Goal: Information Seeking & Learning: Learn about a topic

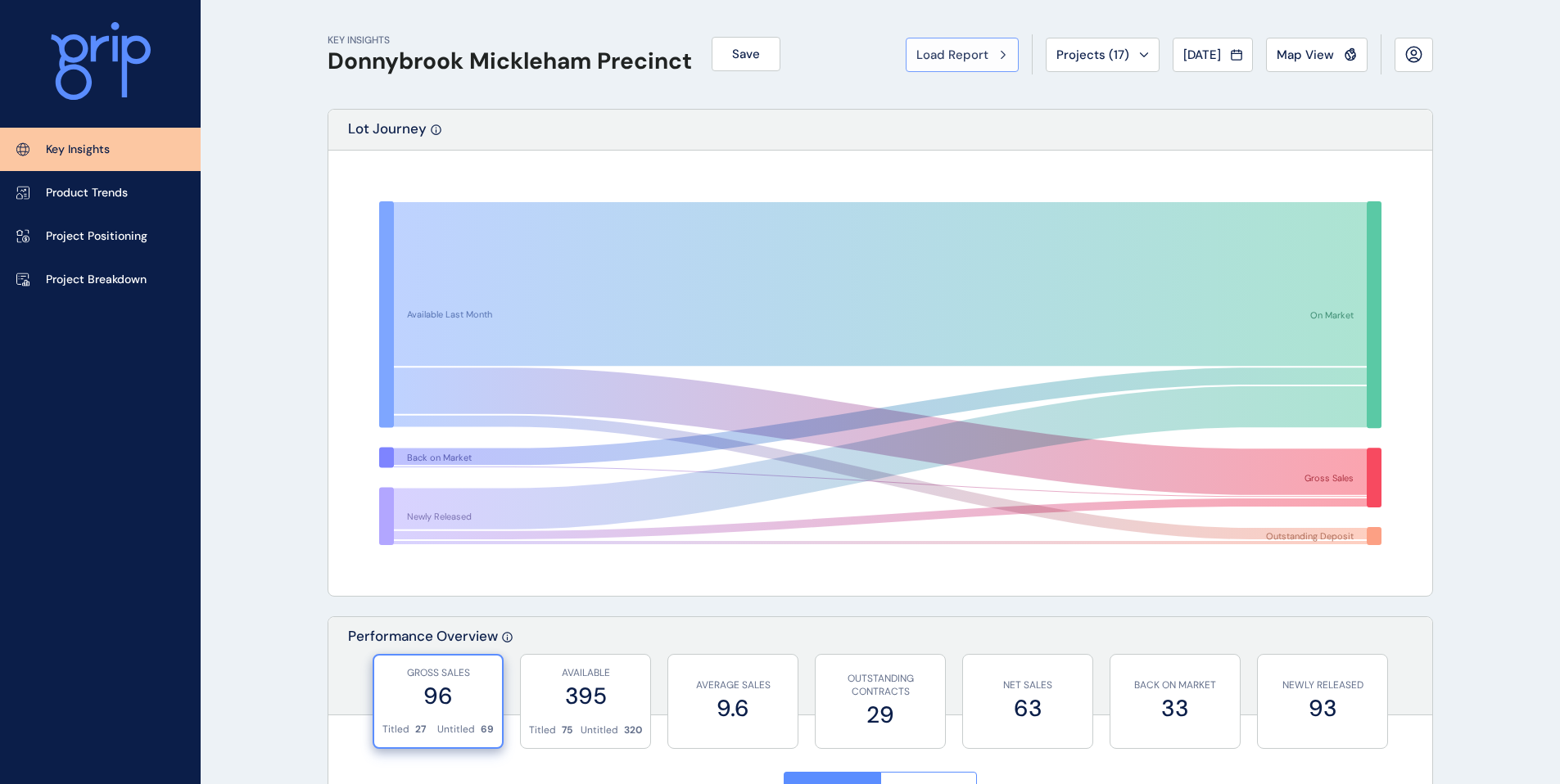
click at [977, 69] on button "Load Report" at bounding box center [962, 55] width 113 height 34
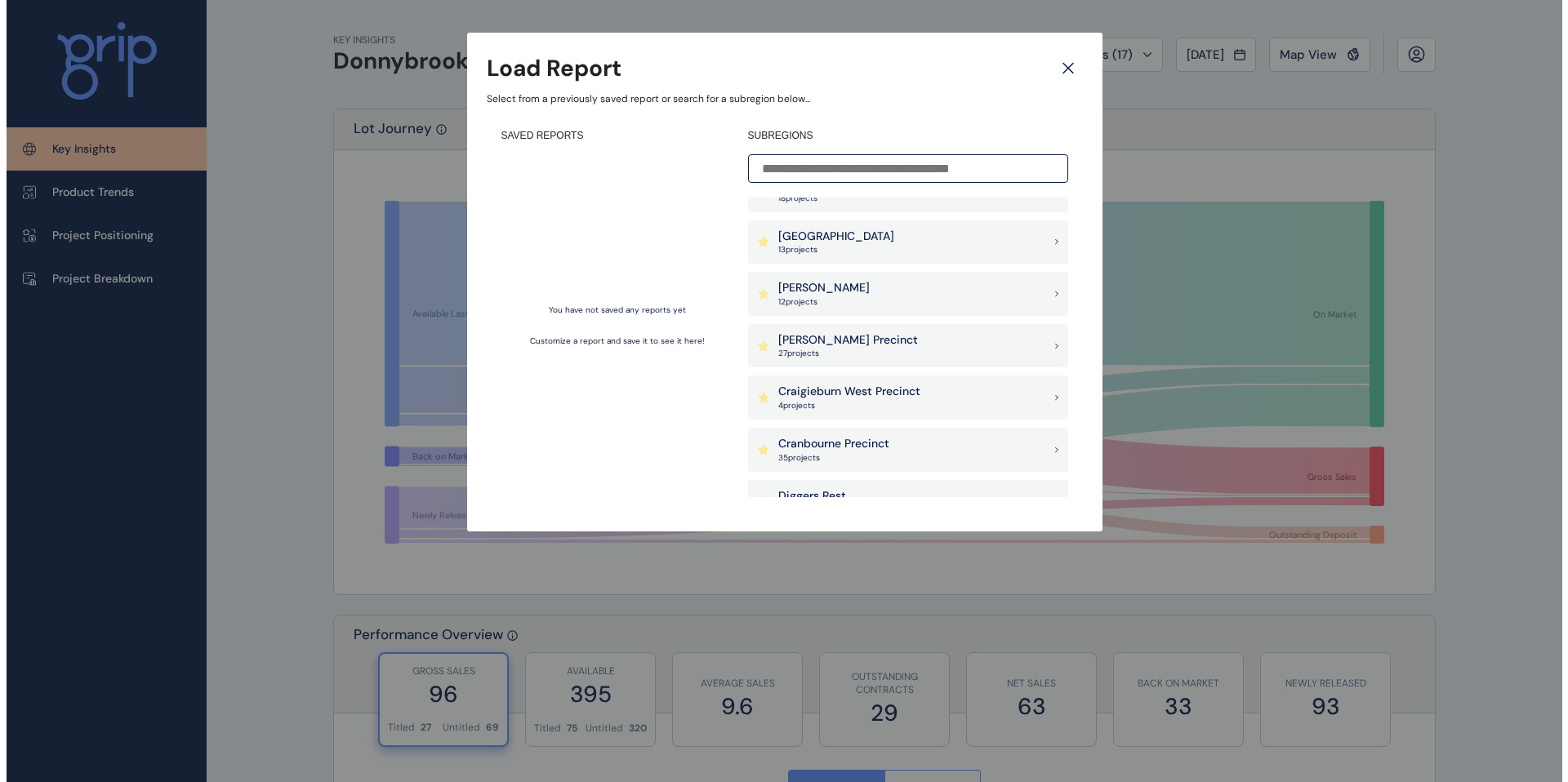
scroll to position [137, 0]
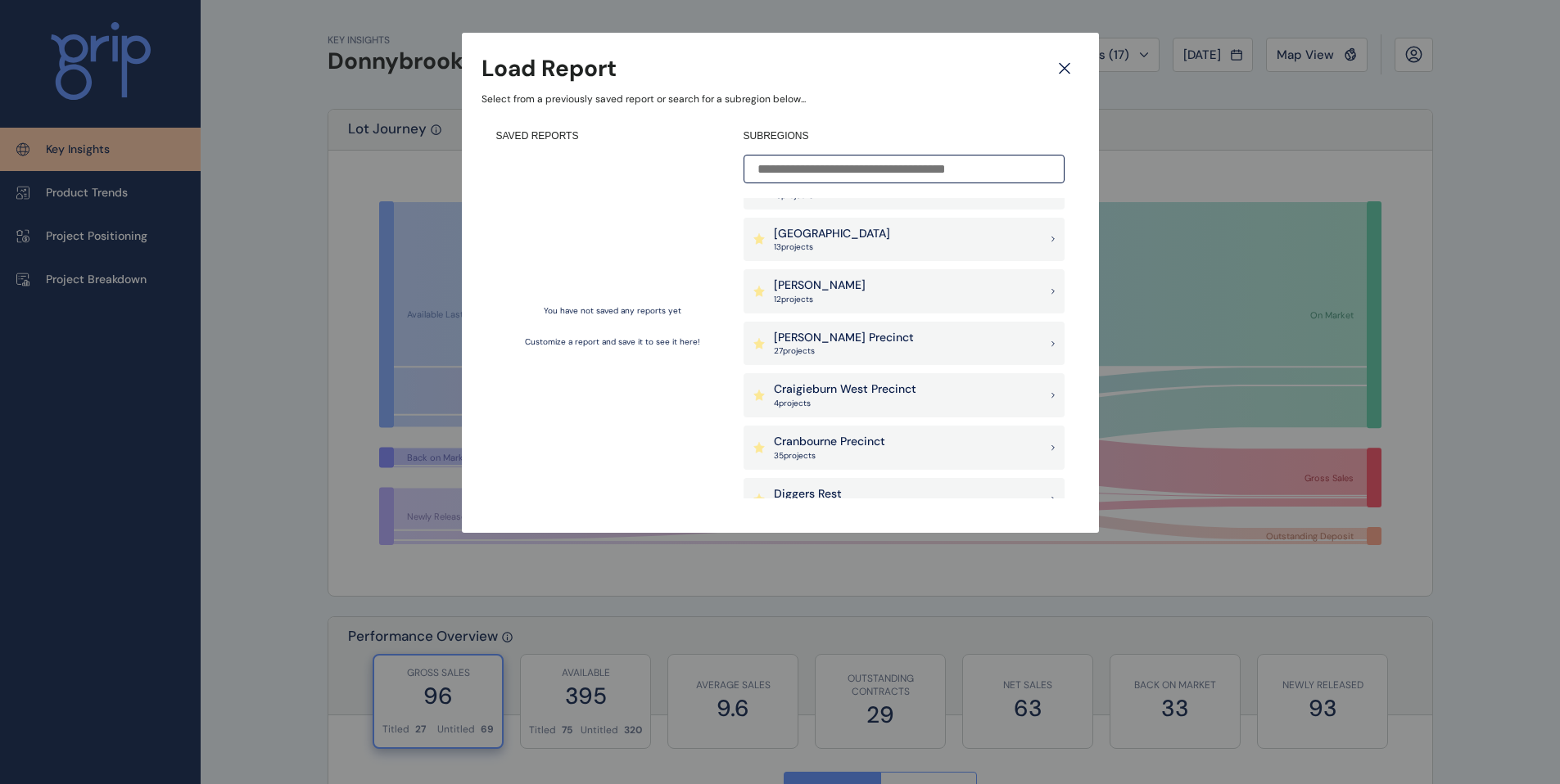
click at [860, 448] on p "Cranbourne Precinct" at bounding box center [830, 441] width 111 height 16
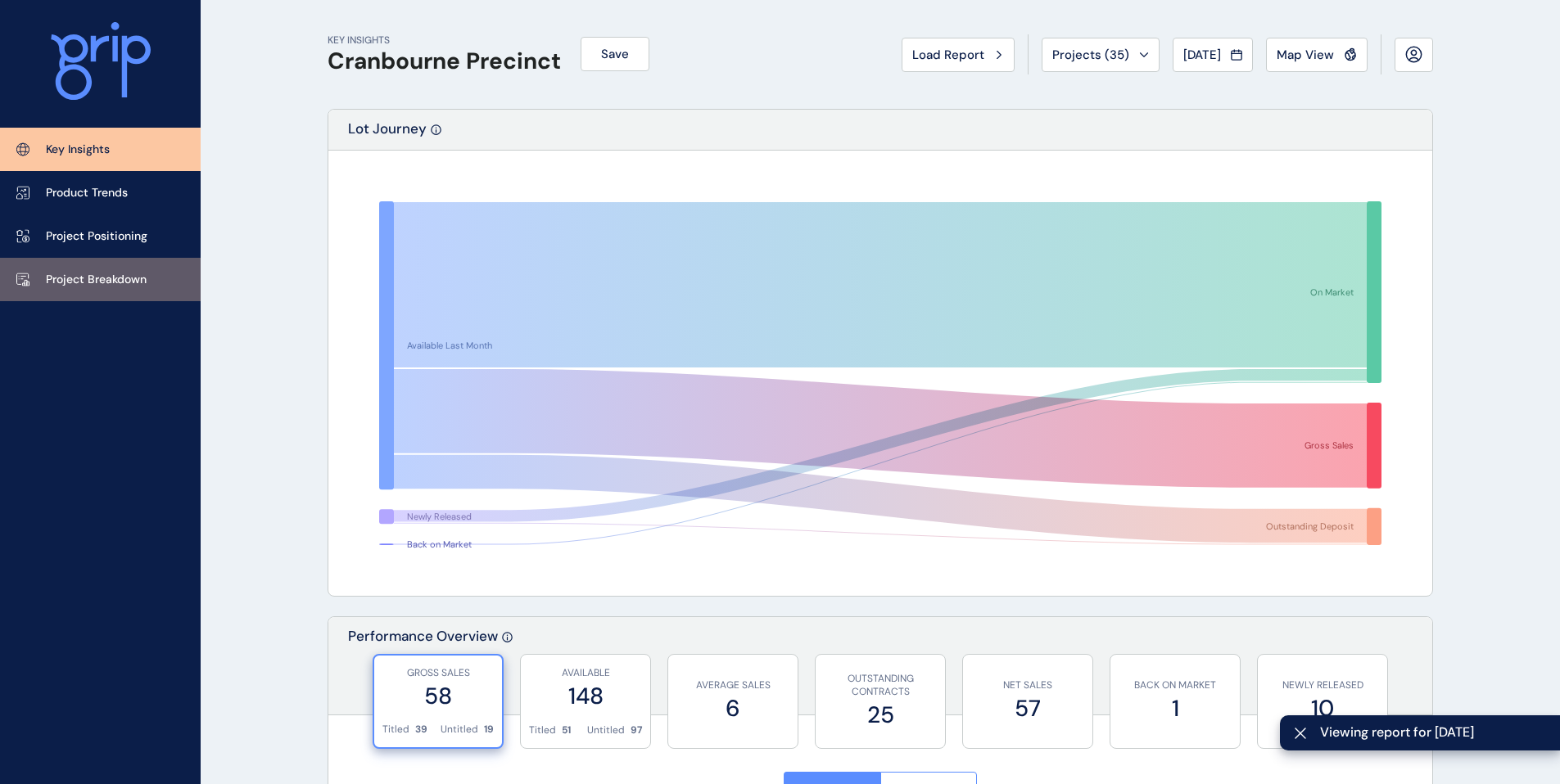
click at [84, 287] on link "Project Breakdown" at bounding box center [100, 280] width 200 height 43
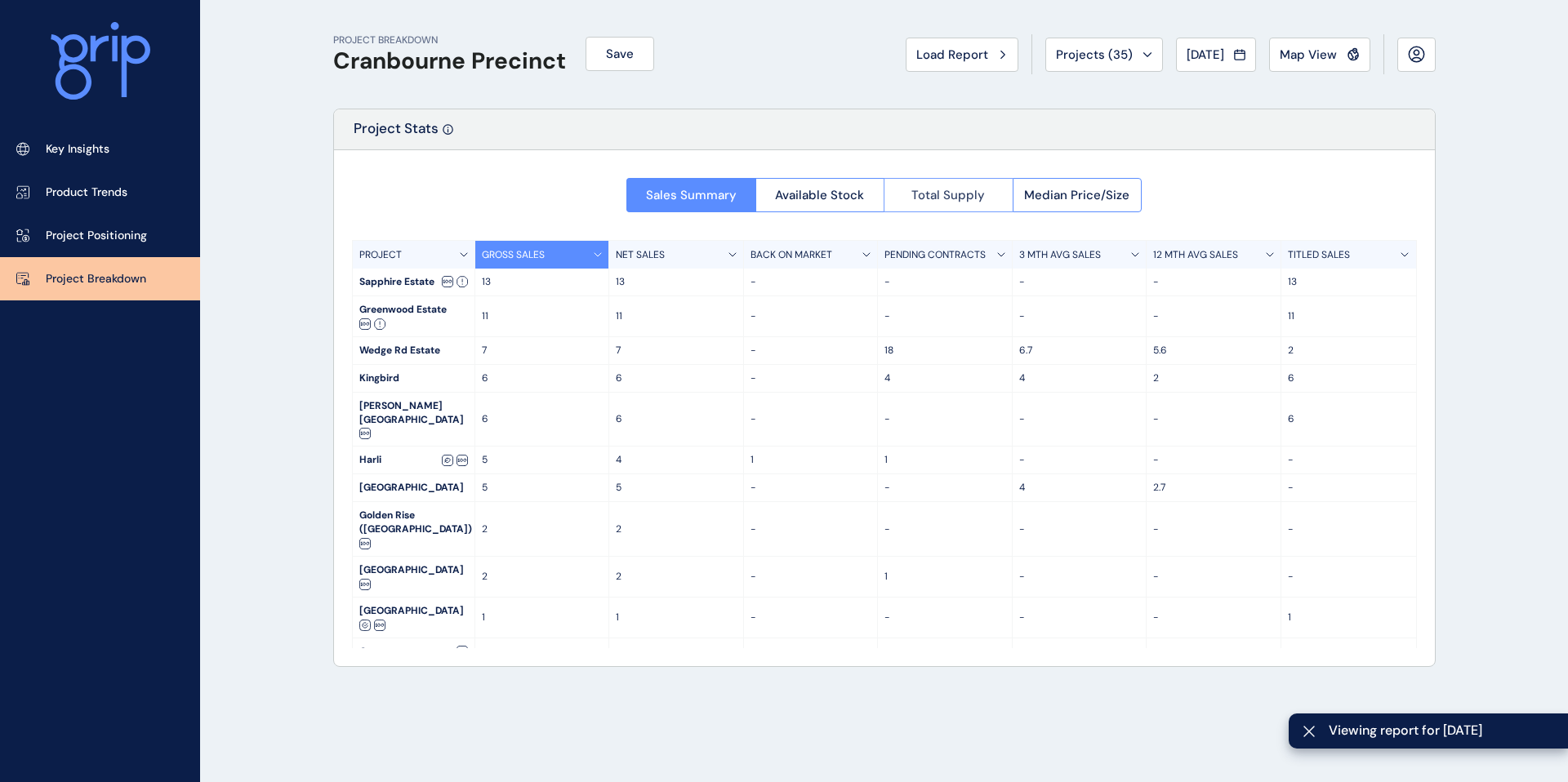
click at [989, 202] on button "Total Supply" at bounding box center [948, 195] width 129 height 34
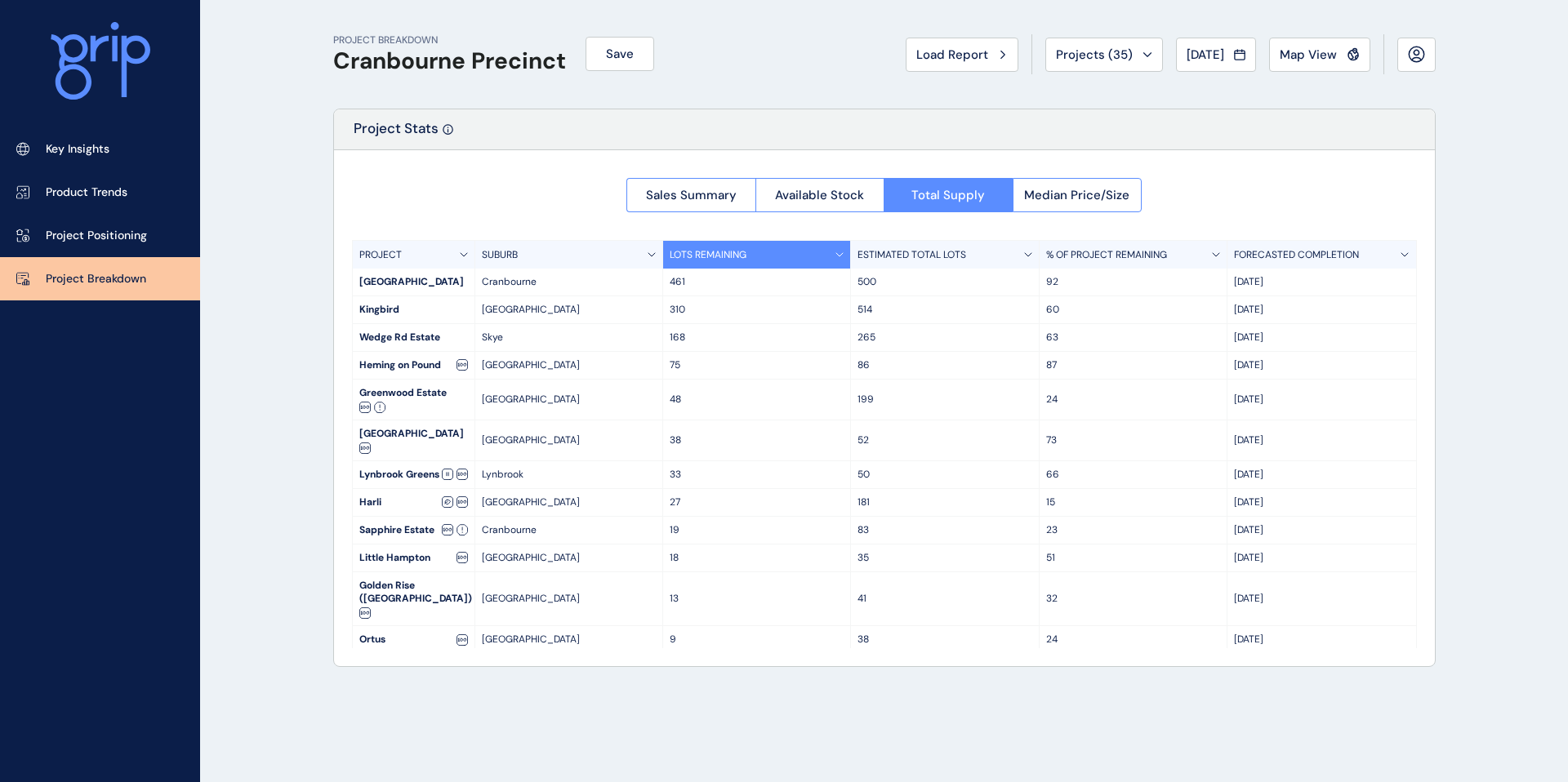
click at [758, 124] on div "Project Stats" at bounding box center [884, 129] width 1101 height 41
click at [812, 199] on span "Available Stock" at bounding box center [819, 194] width 89 height 16
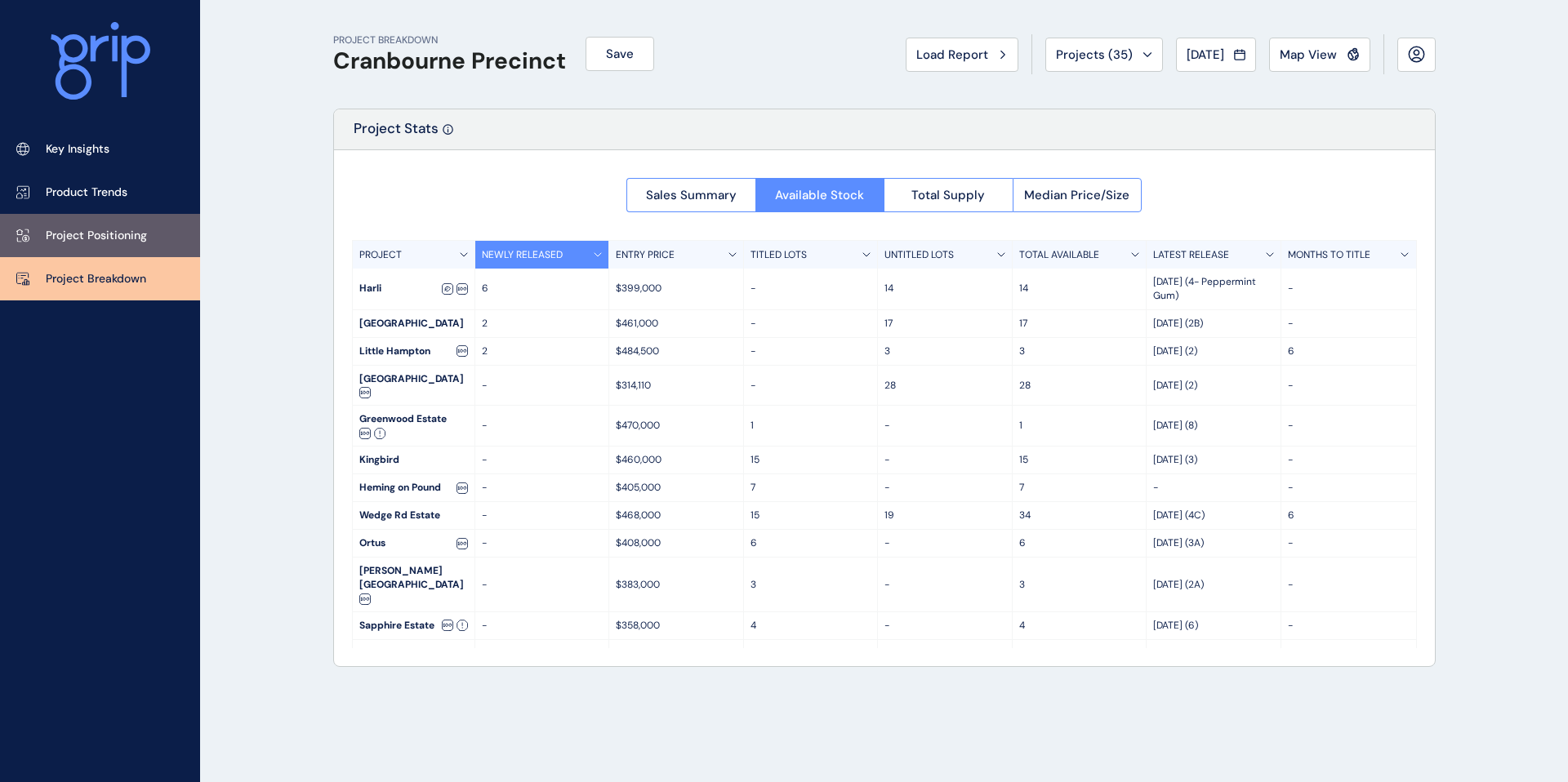
click at [76, 239] on p "Project Positioning" at bounding box center [96, 236] width 101 height 16
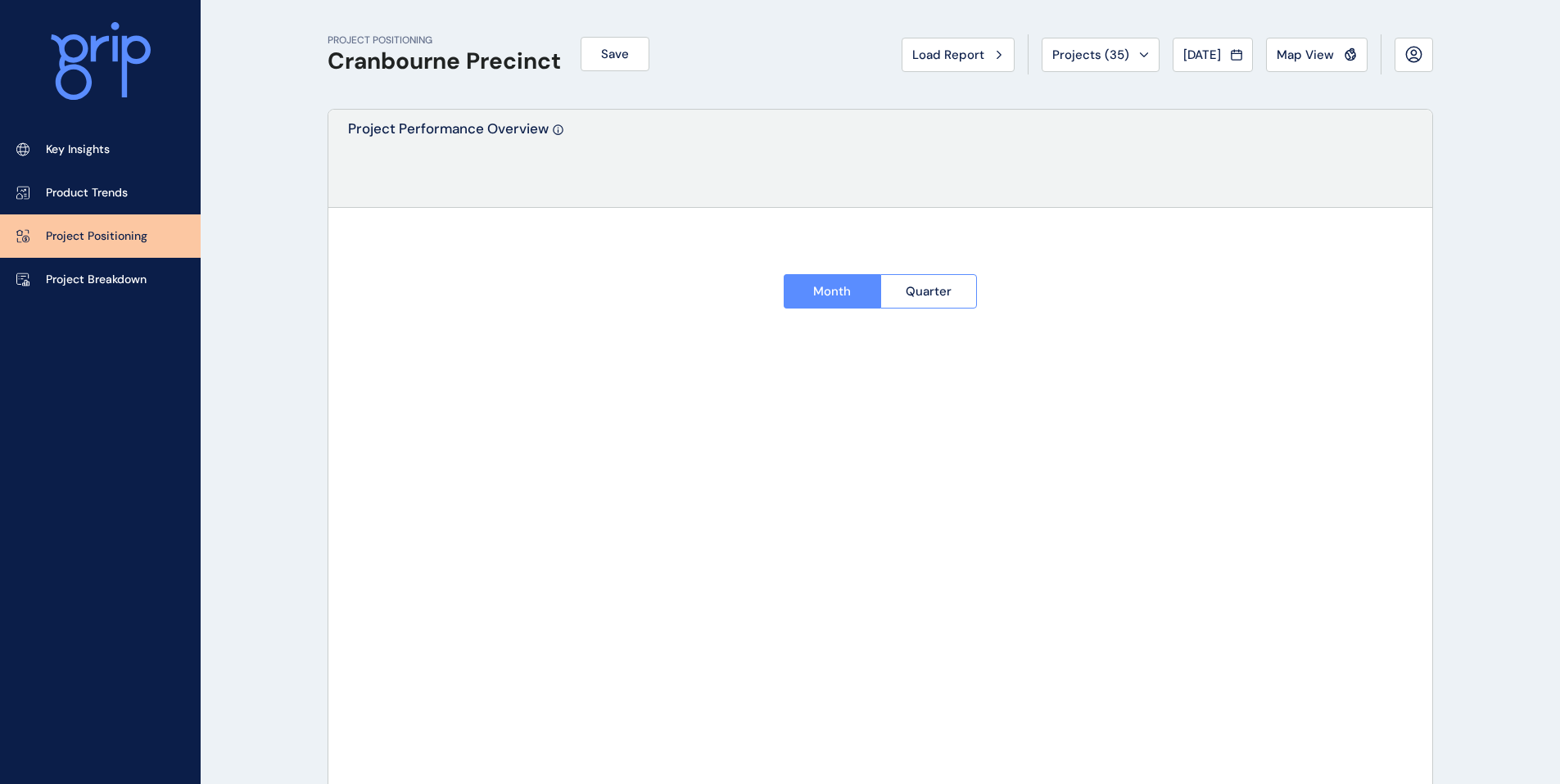
type input "**********"
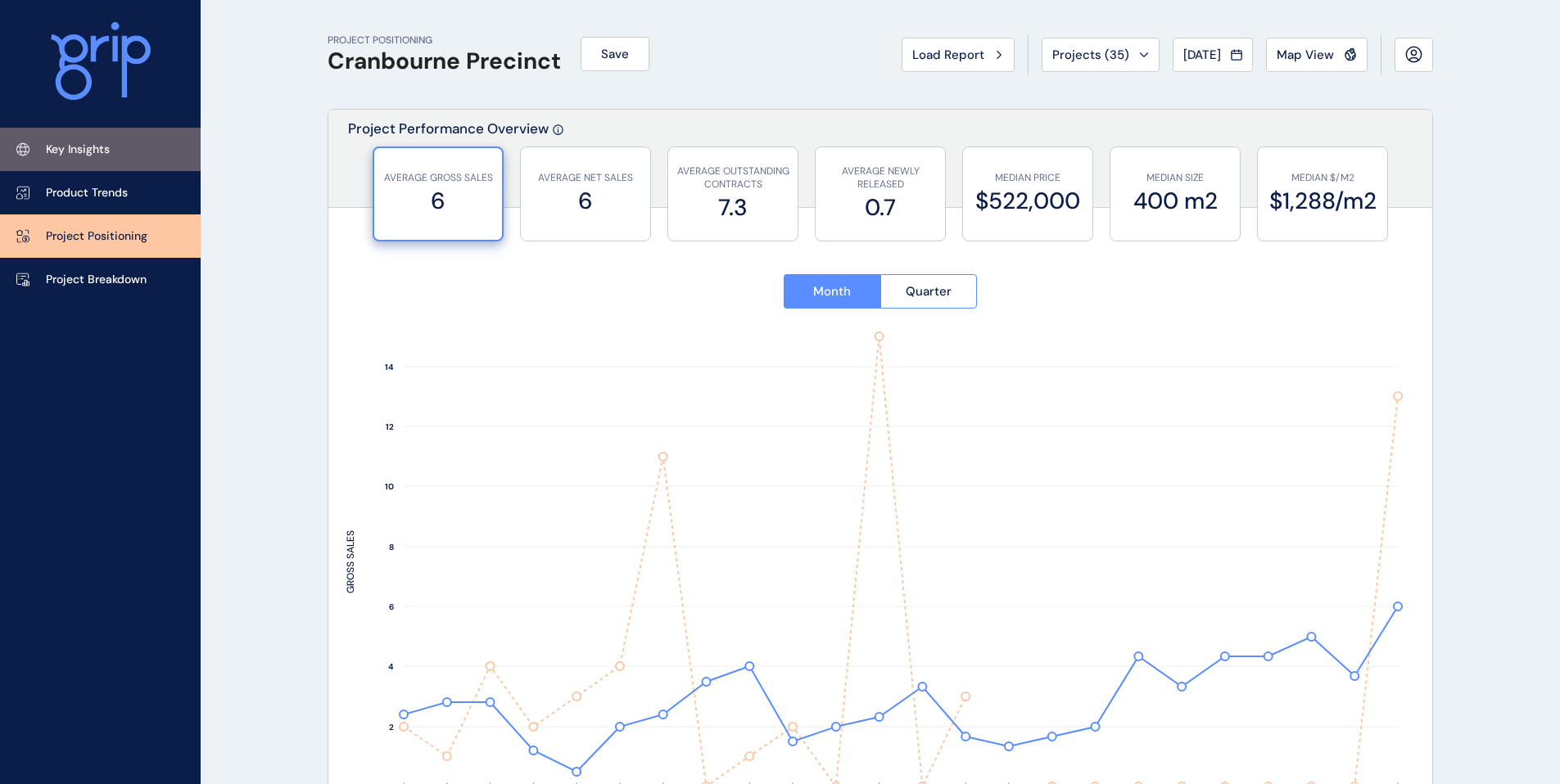
click at [105, 161] on link "Key Insights" at bounding box center [100, 149] width 200 height 43
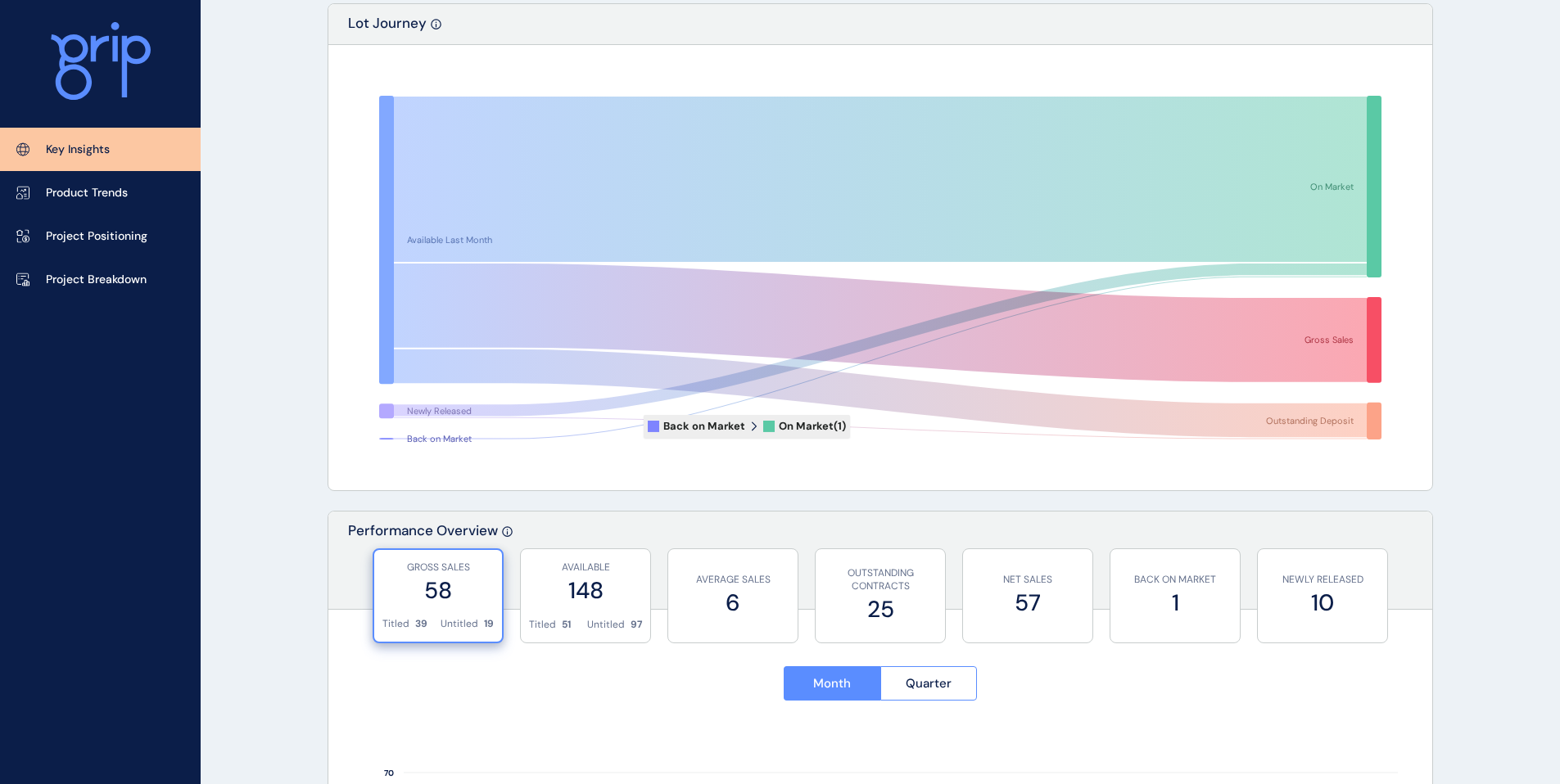
scroll to position [43, 0]
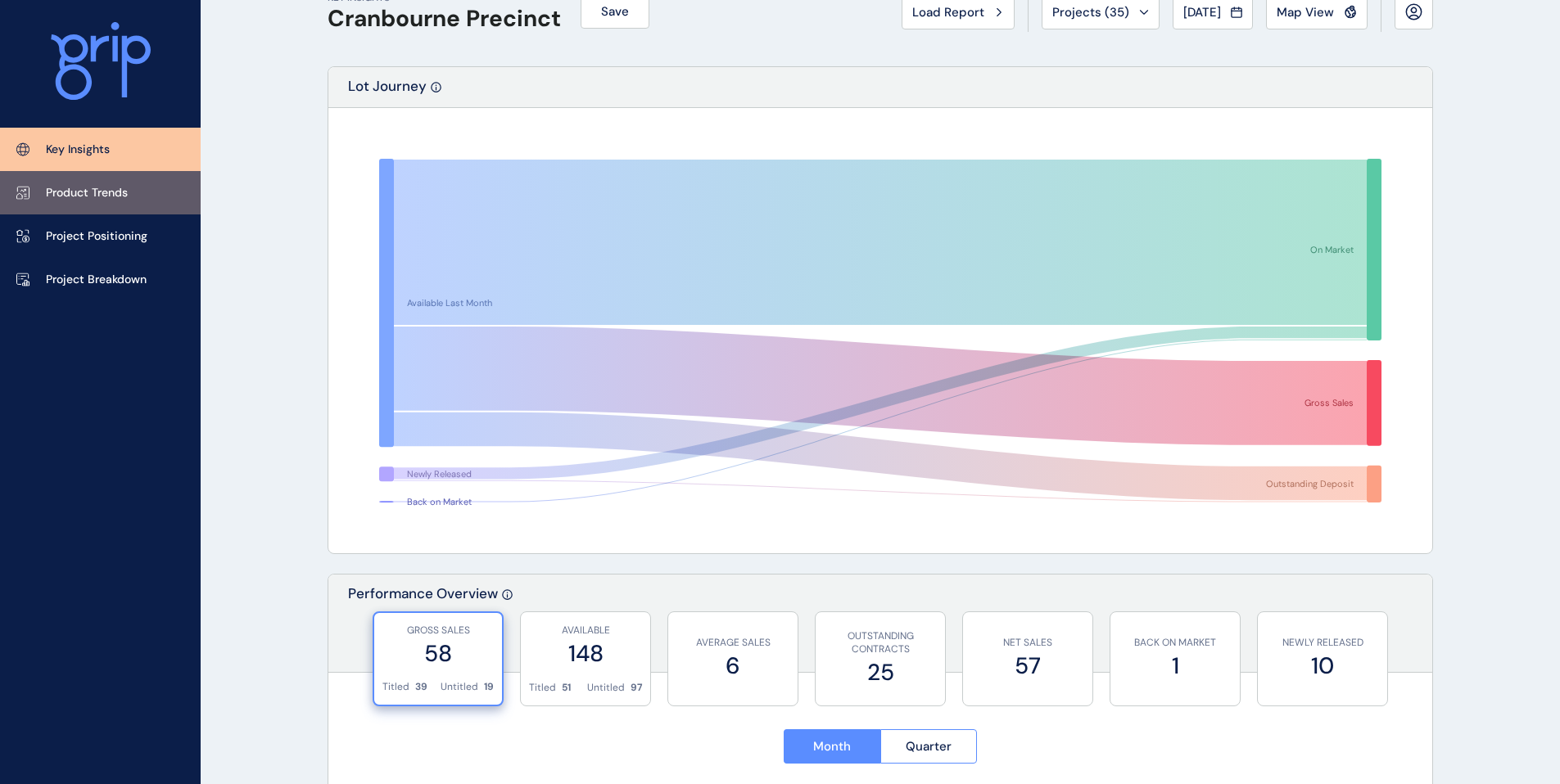
click at [96, 191] on p "Product Trends" at bounding box center [87, 193] width 82 height 16
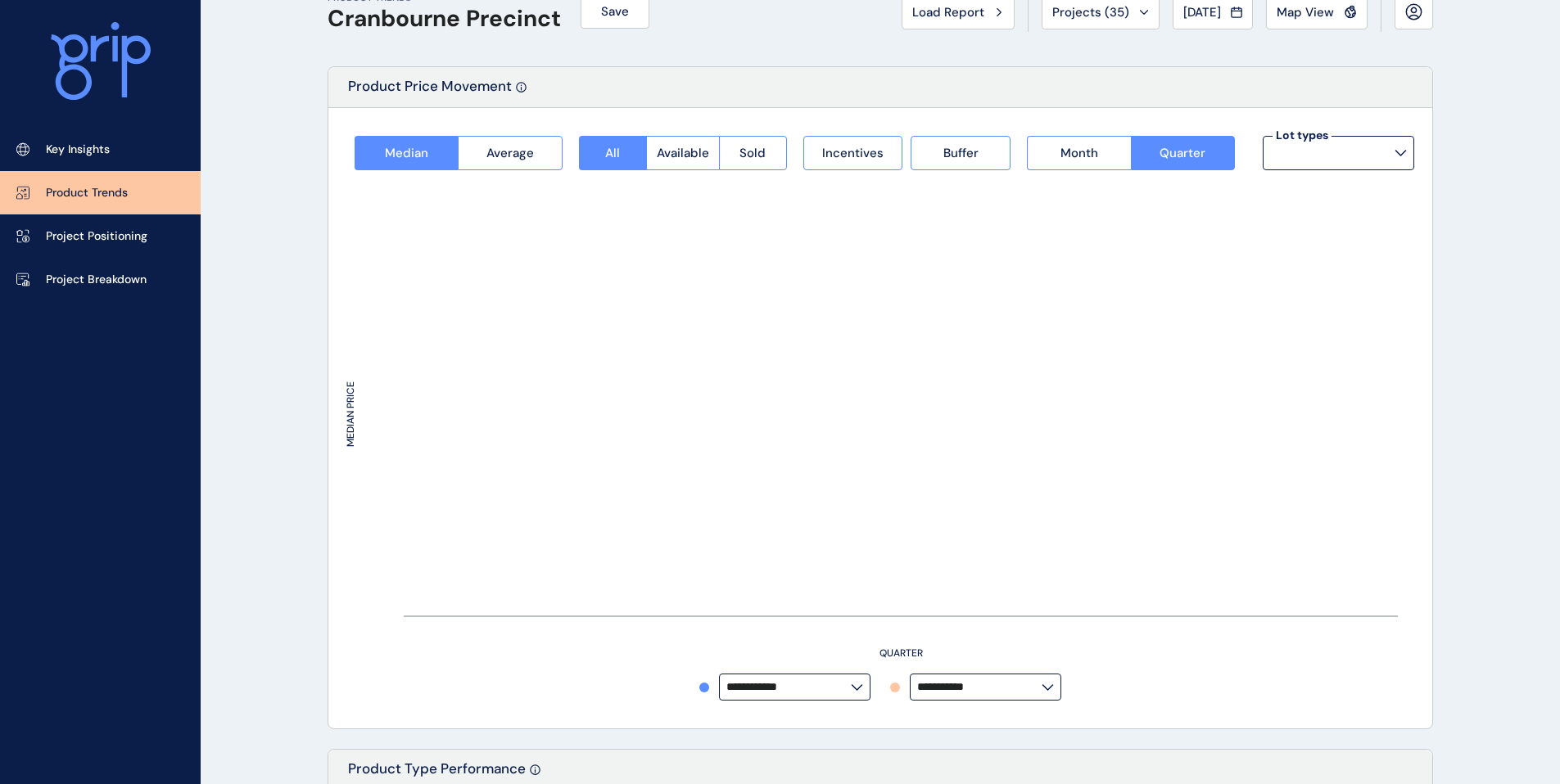
type input "**********"
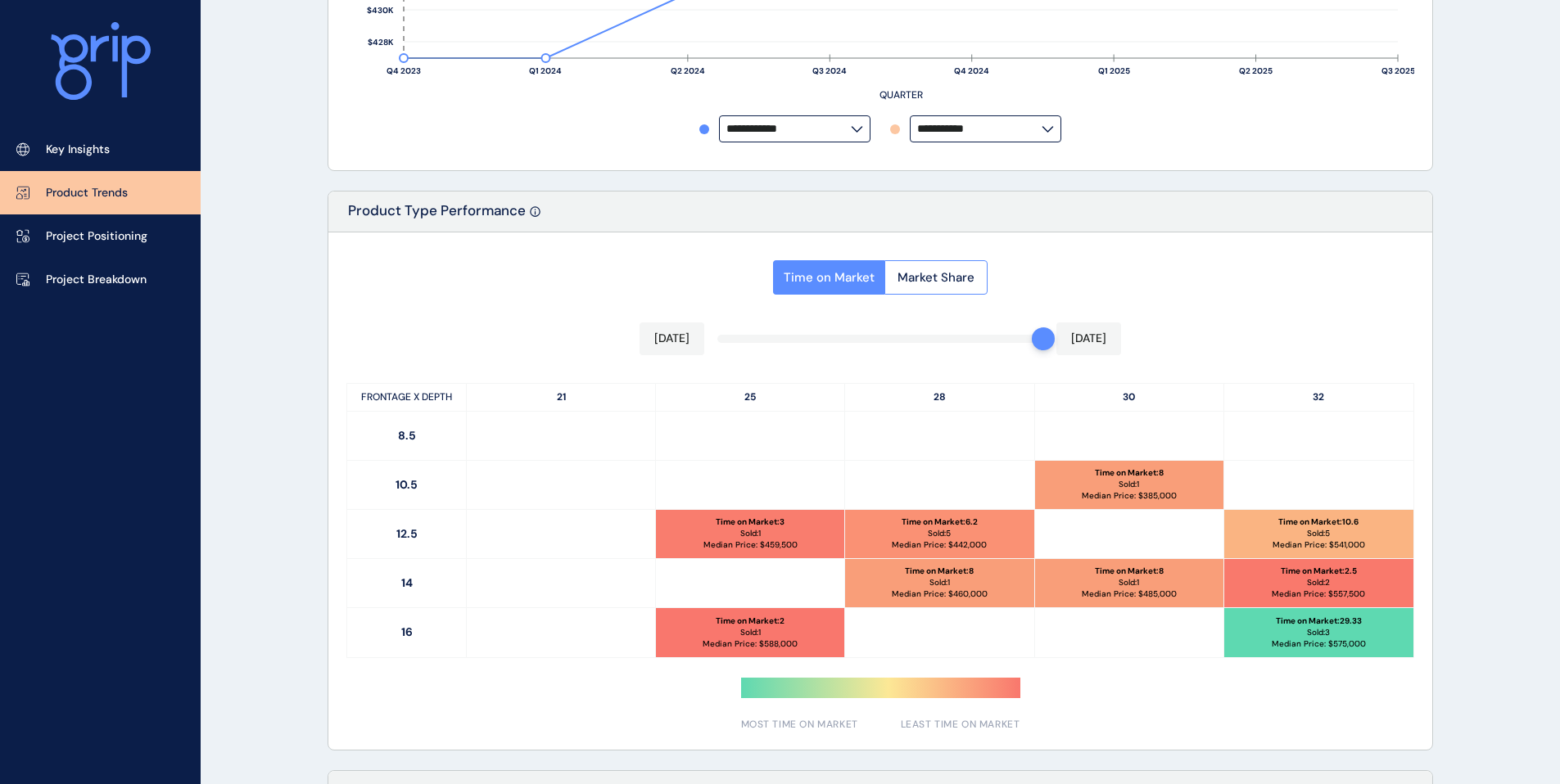
scroll to position [1132, 0]
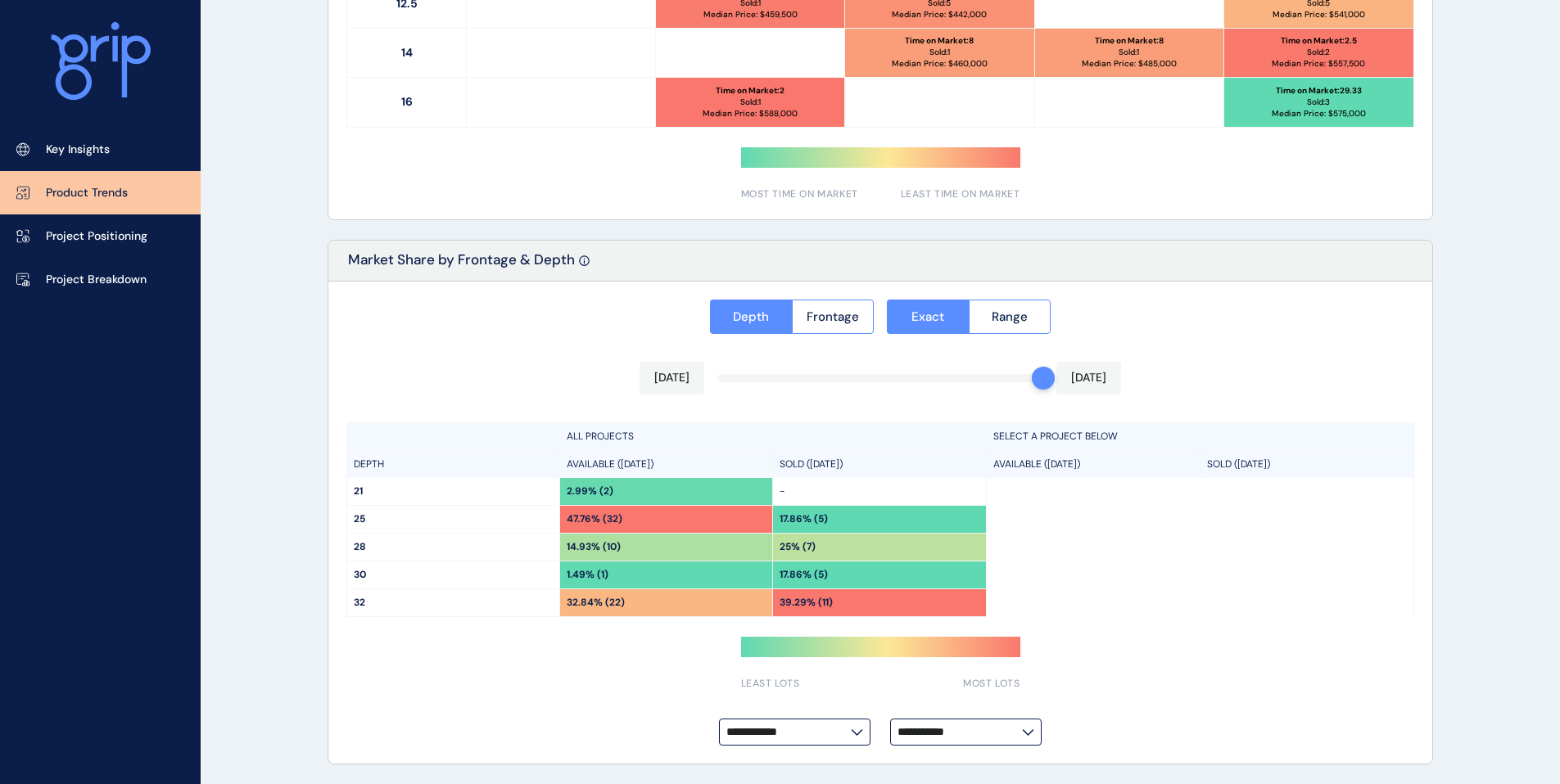
click at [81, 204] on link "Product Trends" at bounding box center [100, 193] width 200 height 43
click at [83, 236] on p "Project Positioning" at bounding box center [96, 236] width 101 height 16
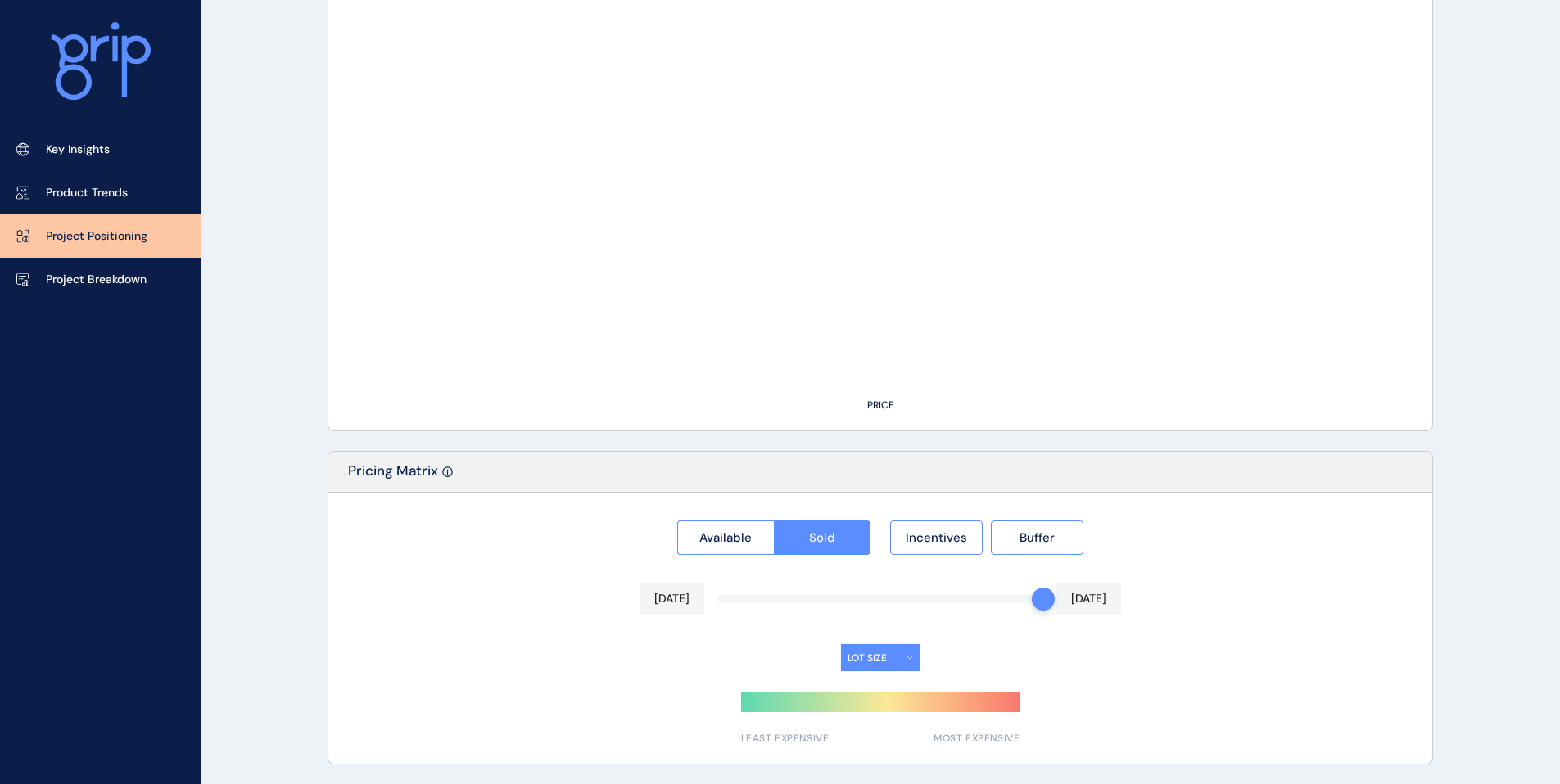
type input "**********"
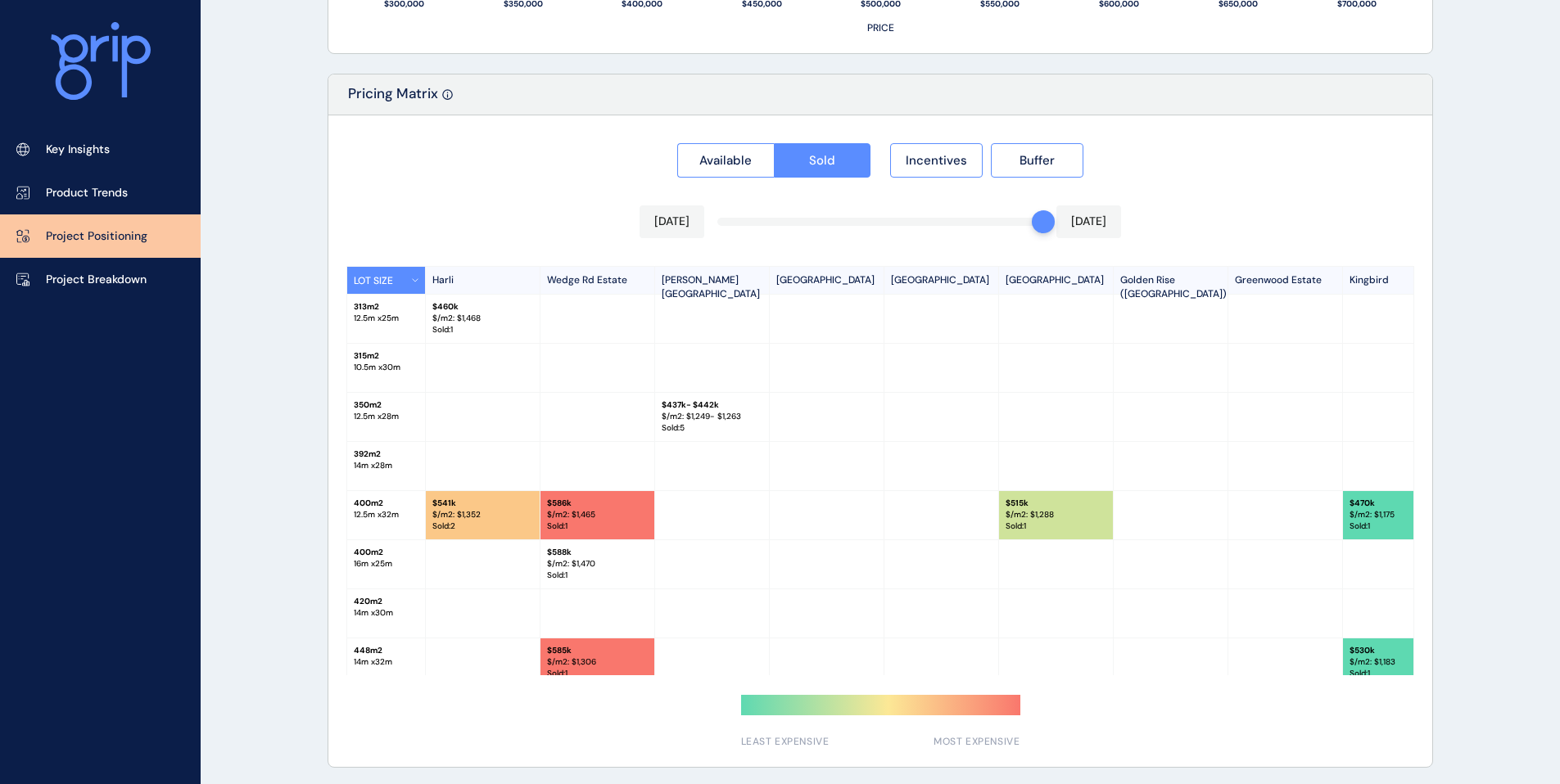
scroll to position [1482, 0]
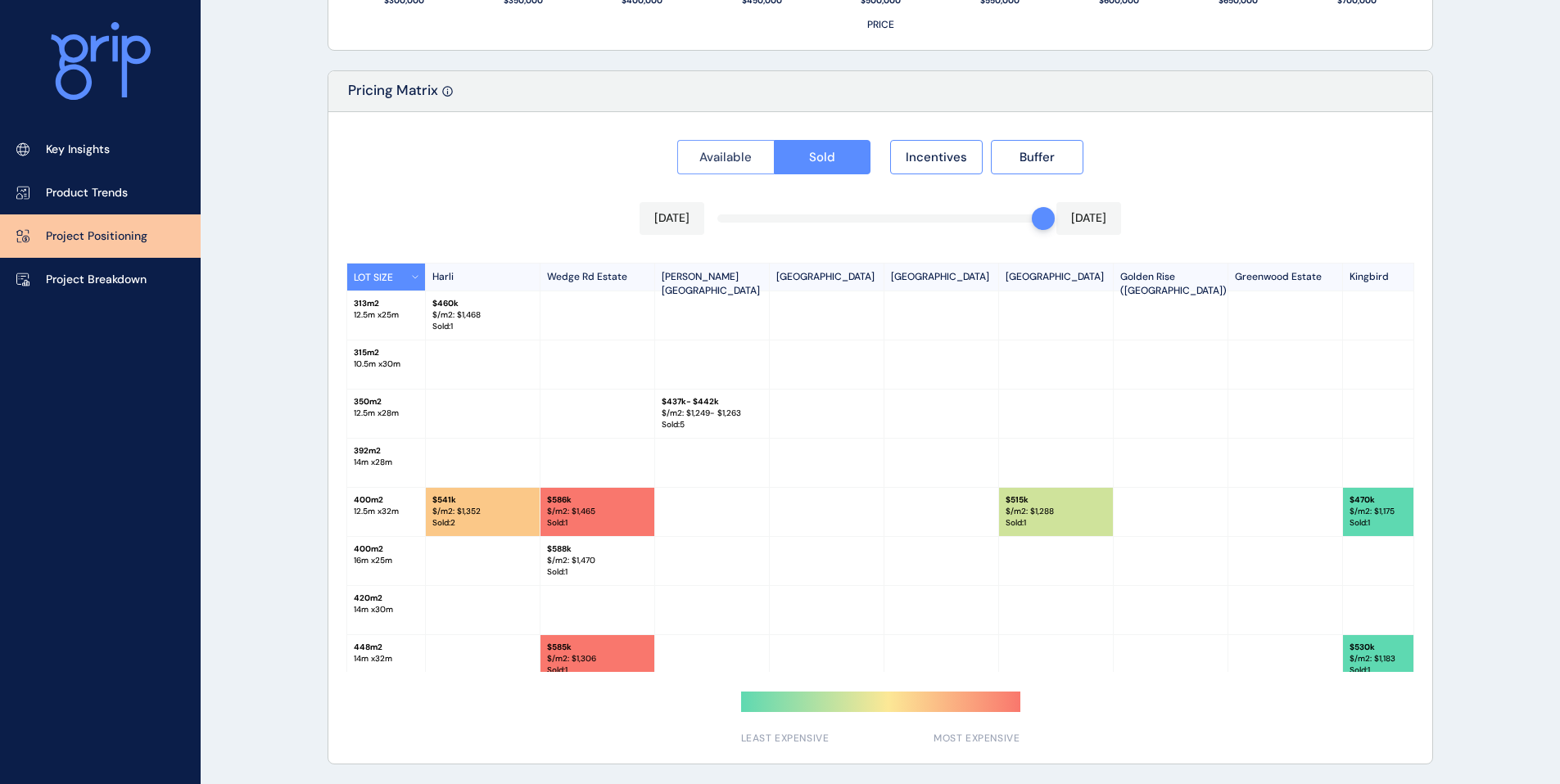
click at [742, 157] on span "Available" at bounding box center [725, 157] width 52 height 16
